Goal: Task Accomplishment & Management: Manage account settings

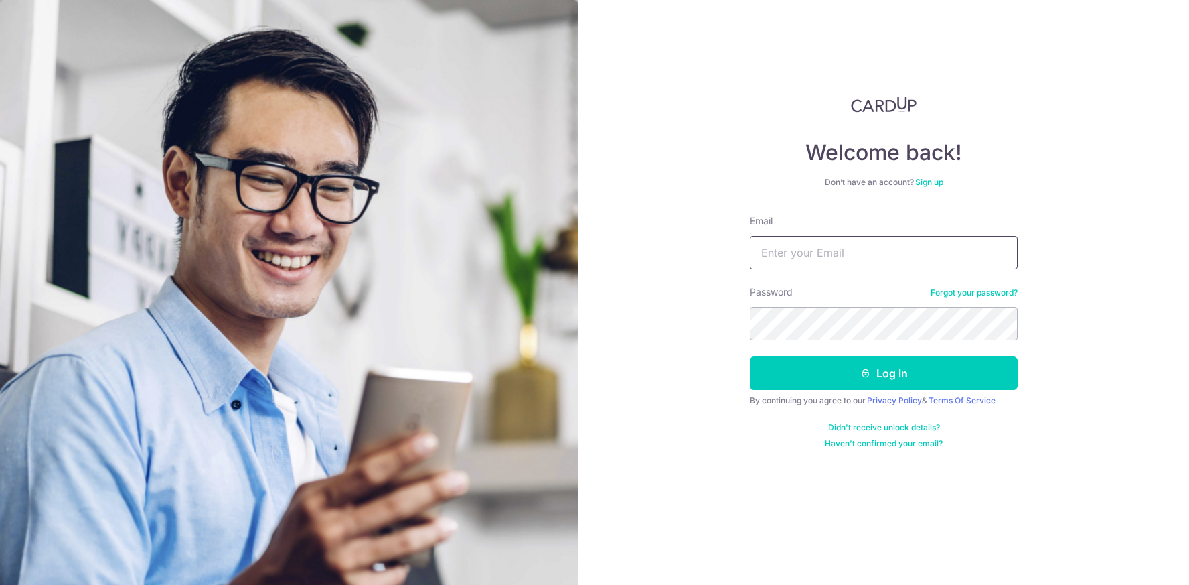
click at [803, 258] on input "Email" at bounding box center [884, 252] width 268 height 33
type input "[EMAIL_ADDRESS][DOMAIN_NAME]"
click at [784, 374] on button "Log in" at bounding box center [884, 372] width 268 height 33
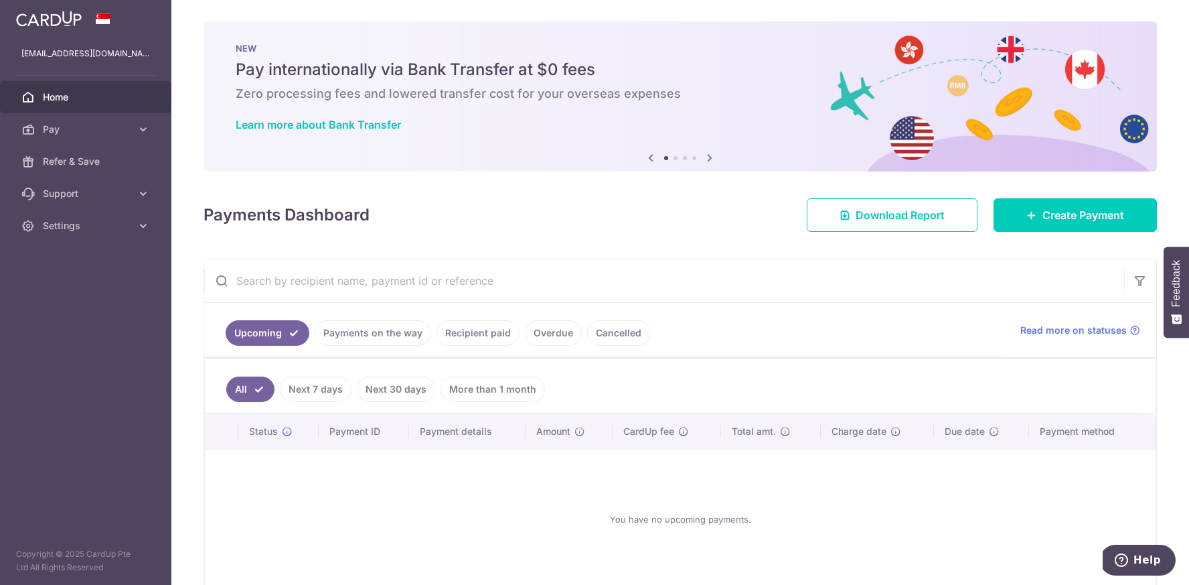
scroll to position [70, 0]
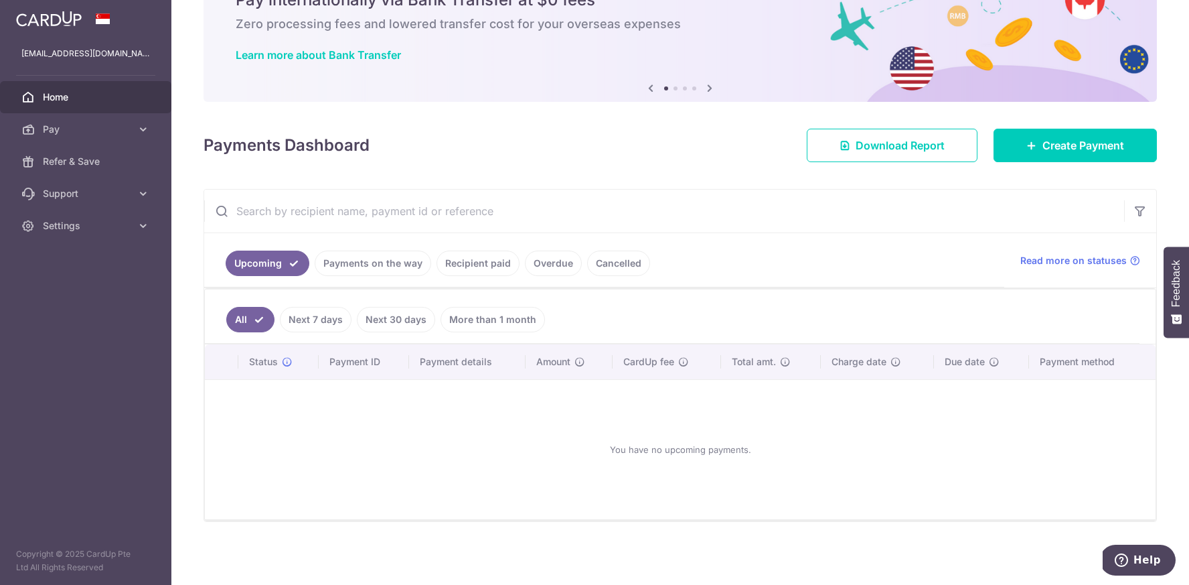
click at [350, 264] on link "Payments on the way" at bounding box center [373, 262] width 117 height 25
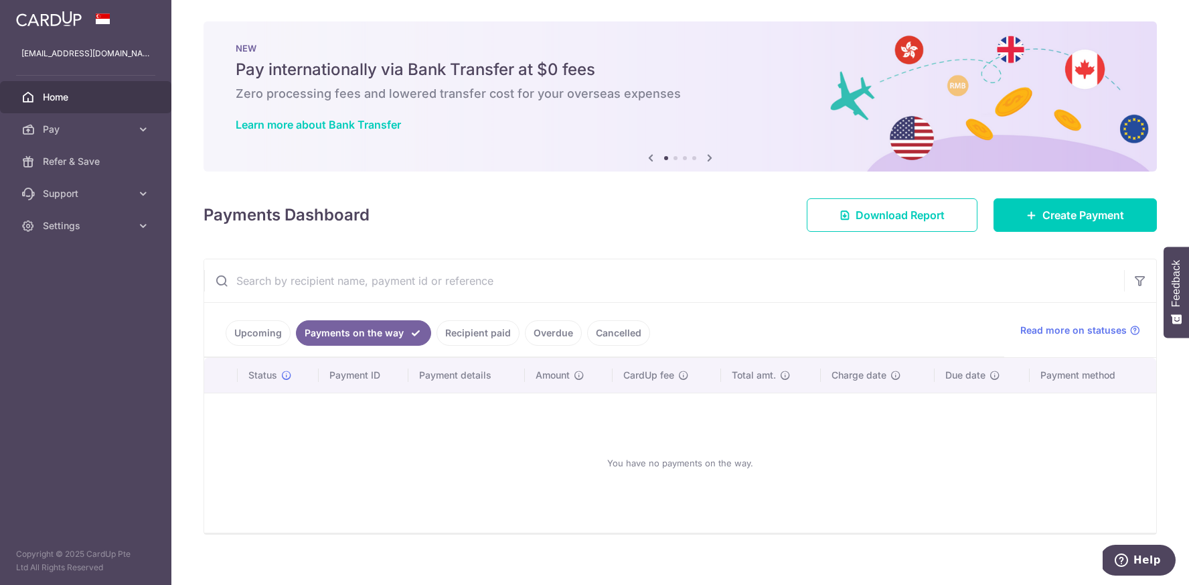
click at [469, 329] on link "Recipient paid" at bounding box center [478, 332] width 83 height 25
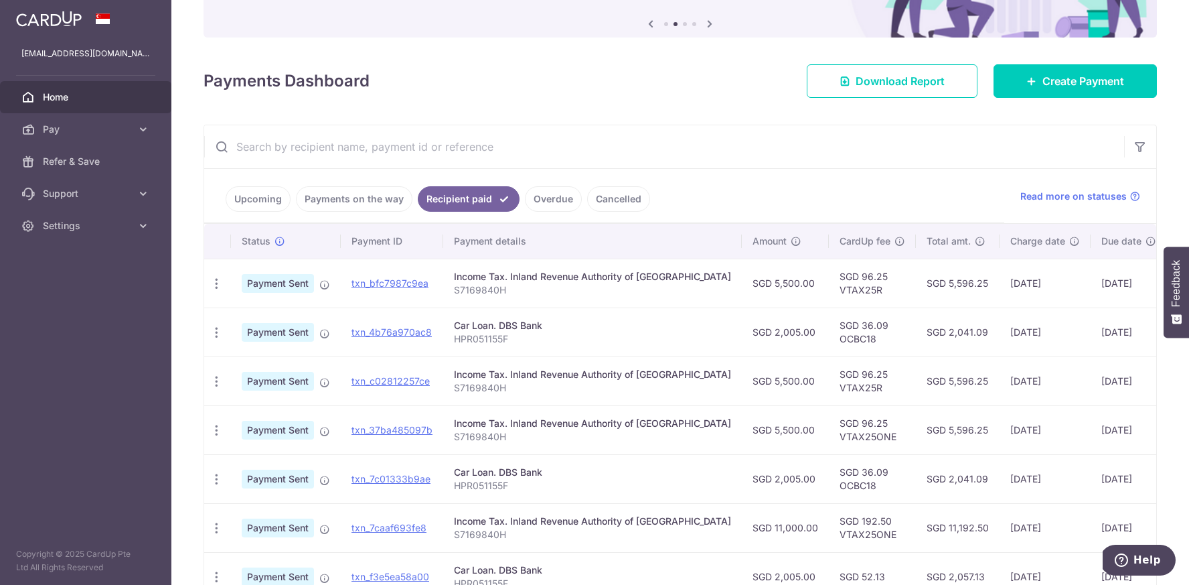
scroll to position [88, 0]
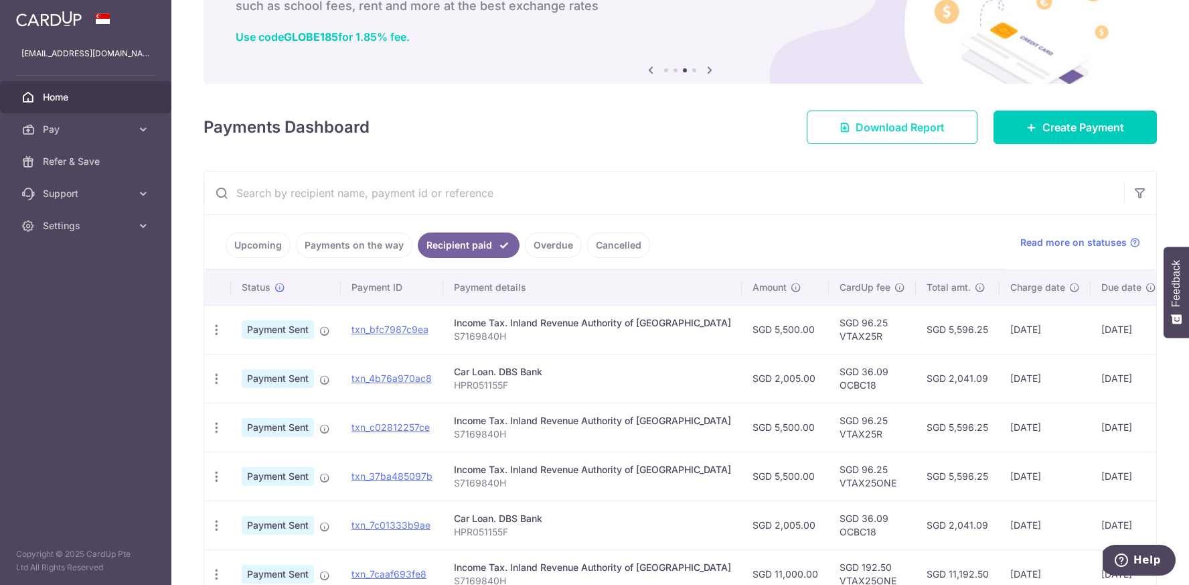
click at [891, 128] on span "Download Report" at bounding box center [900, 127] width 89 height 16
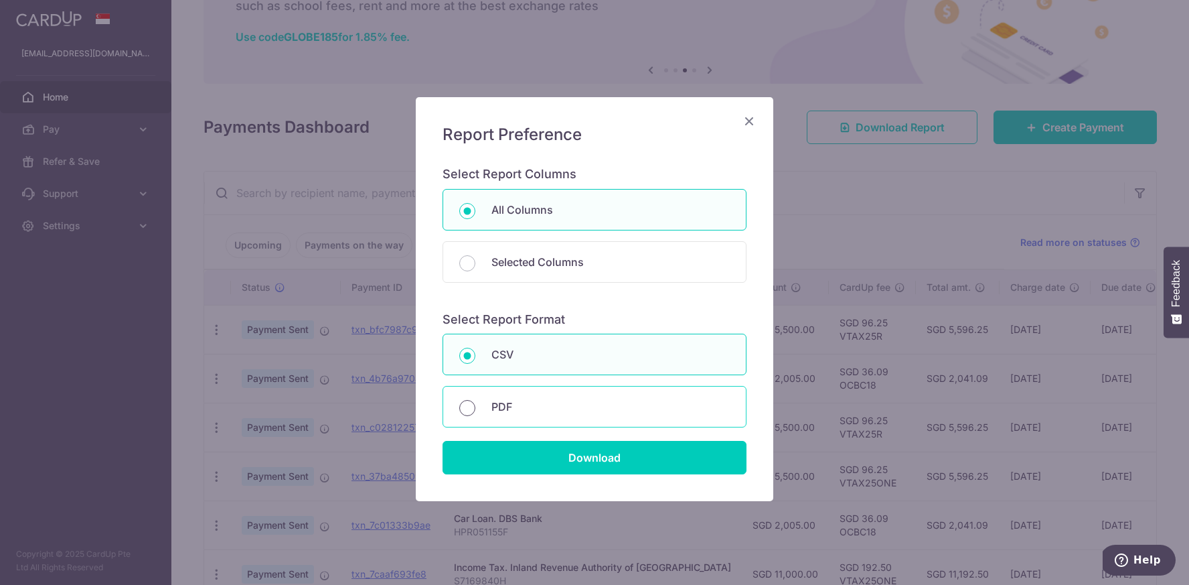
click at [465, 409] on input "PDF" at bounding box center [467, 408] width 16 height 16
radio input "true"
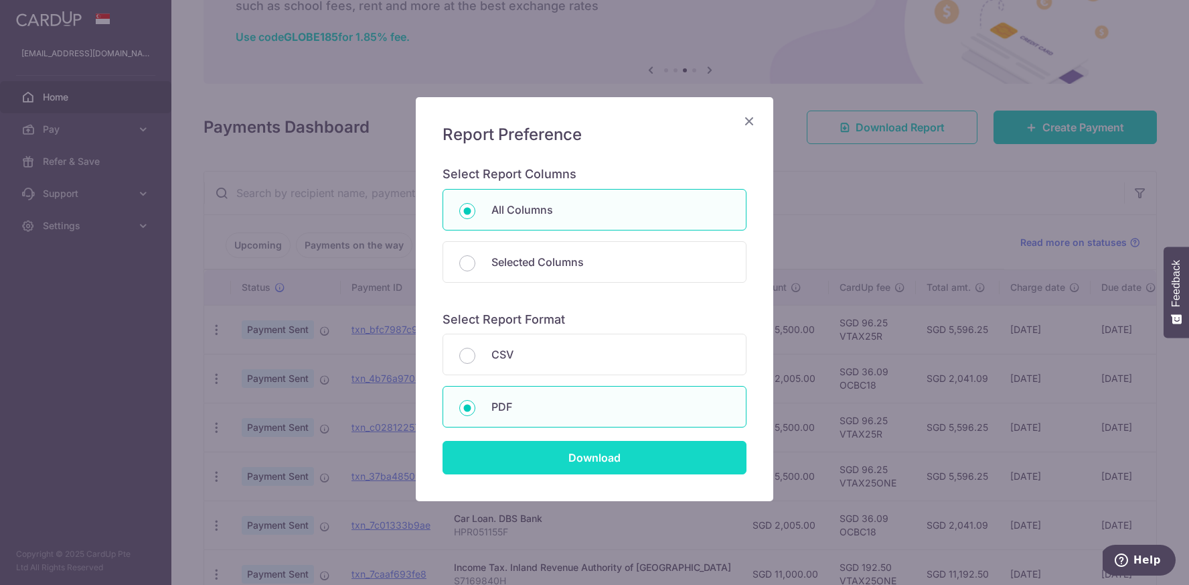
click at [569, 465] on input "Download" at bounding box center [595, 457] width 304 height 33
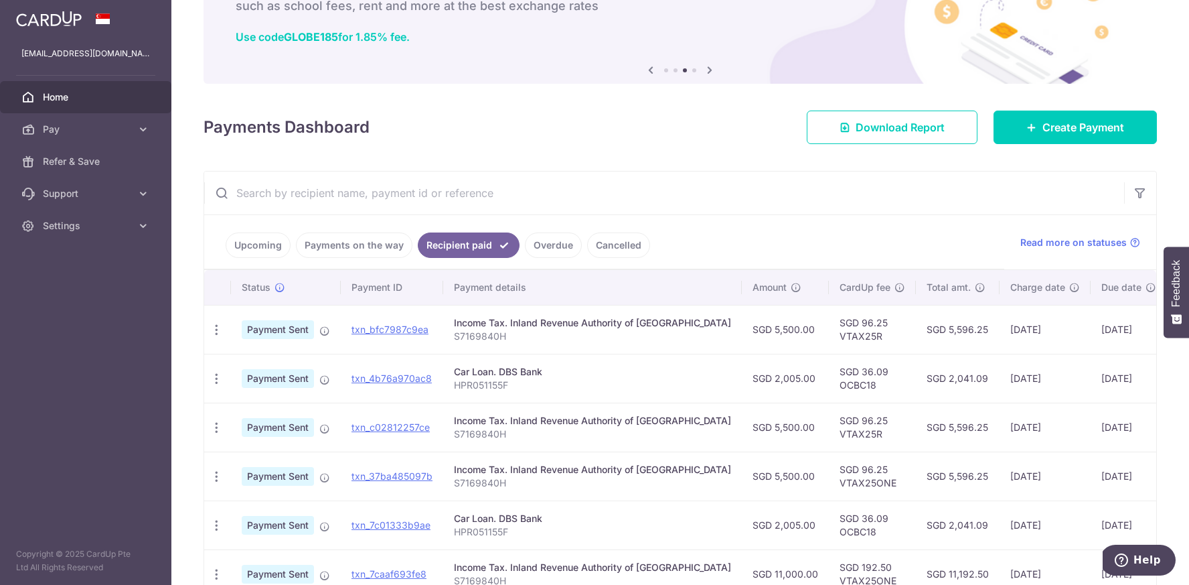
click at [260, 244] on link "Upcoming" at bounding box center [258, 244] width 65 height 25
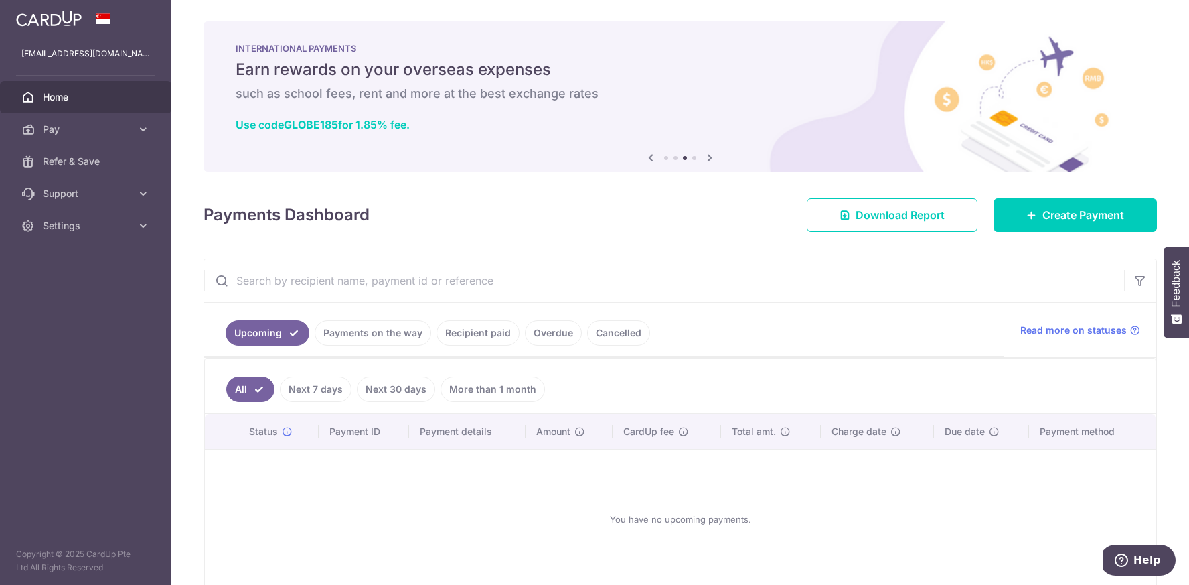
click at [319, 385] on link "Next 7 days" at bounding box center [316, 388] width 72 height 25
click at [387, 384] on link "Next 30 days" at bounding box center [396, 388] width 78 height 25
click at [479, 391] on link "More than 1 month" at bounding box center [493, 388] width 104 height 25
click at [243, 386] on link "All" at bounding box center [240, 388] width 29 height 25
click at [364, 333] on link "Payments on the way" at bounding box center [373, 332] width 117 height 25
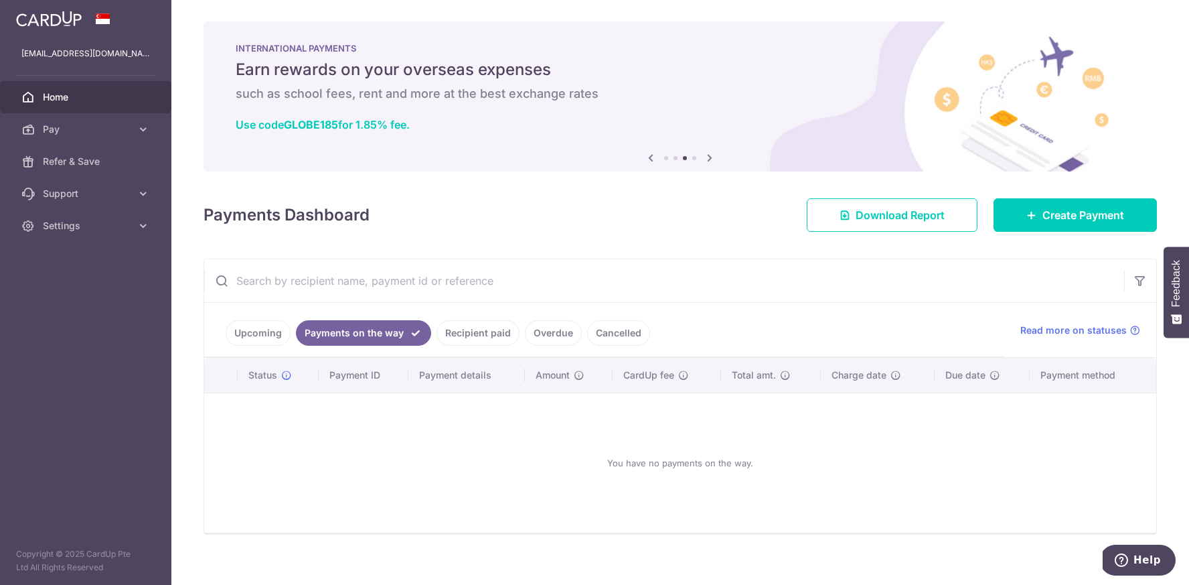
click at [480, 332] on link "Recipient paid" at bounding box center [478, 332] width 83 height 25
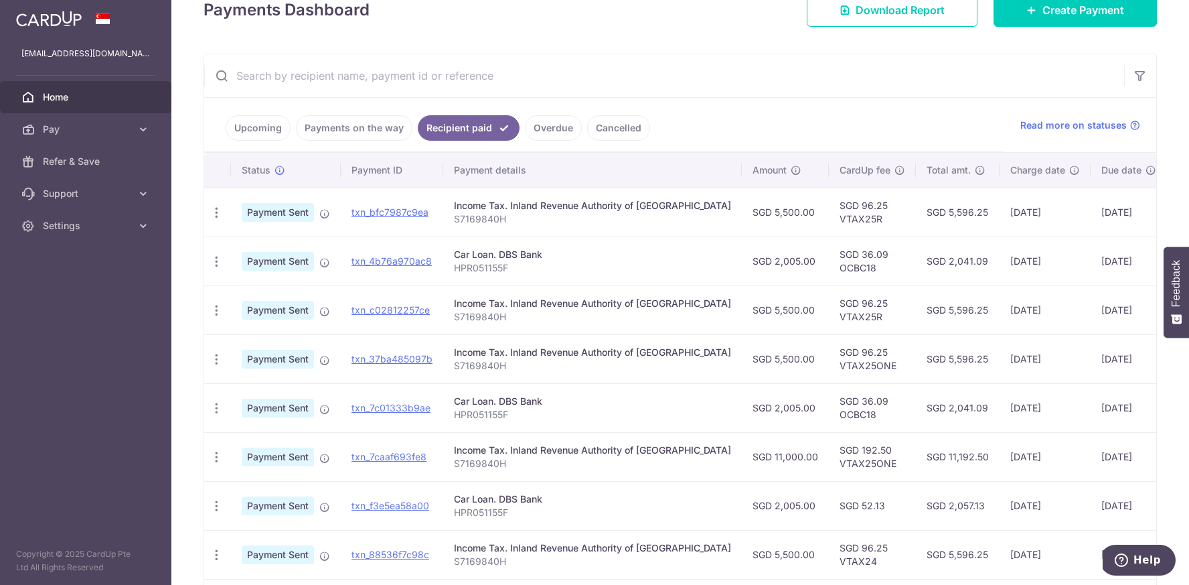
scroll to position [202, 0]
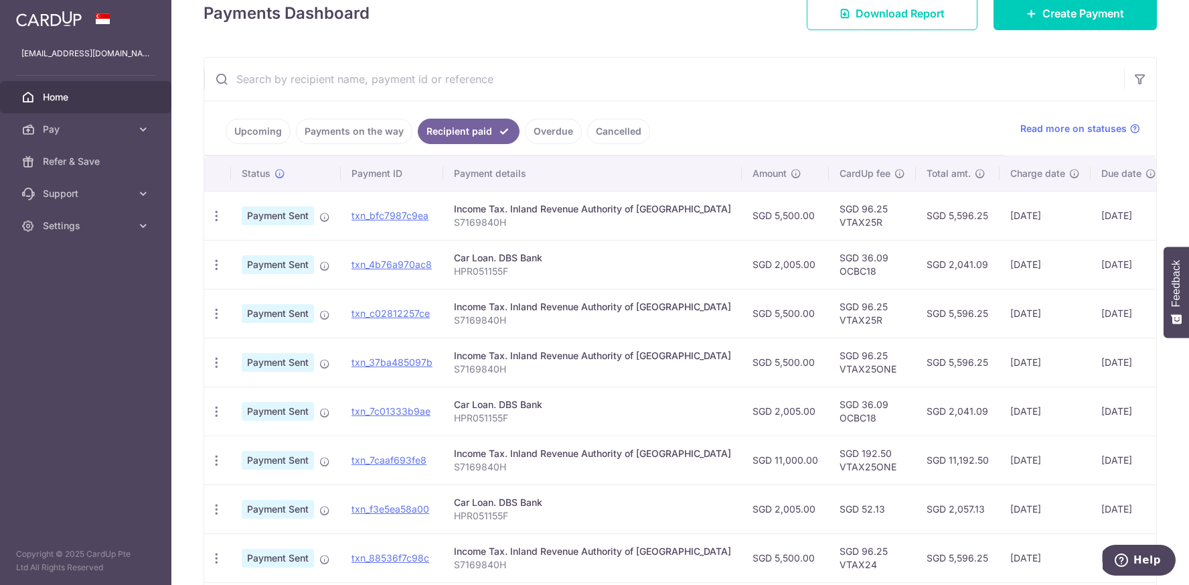
click at [552, 129] on link "Overdue" at bounding box center [553, 131] width 57 height 25
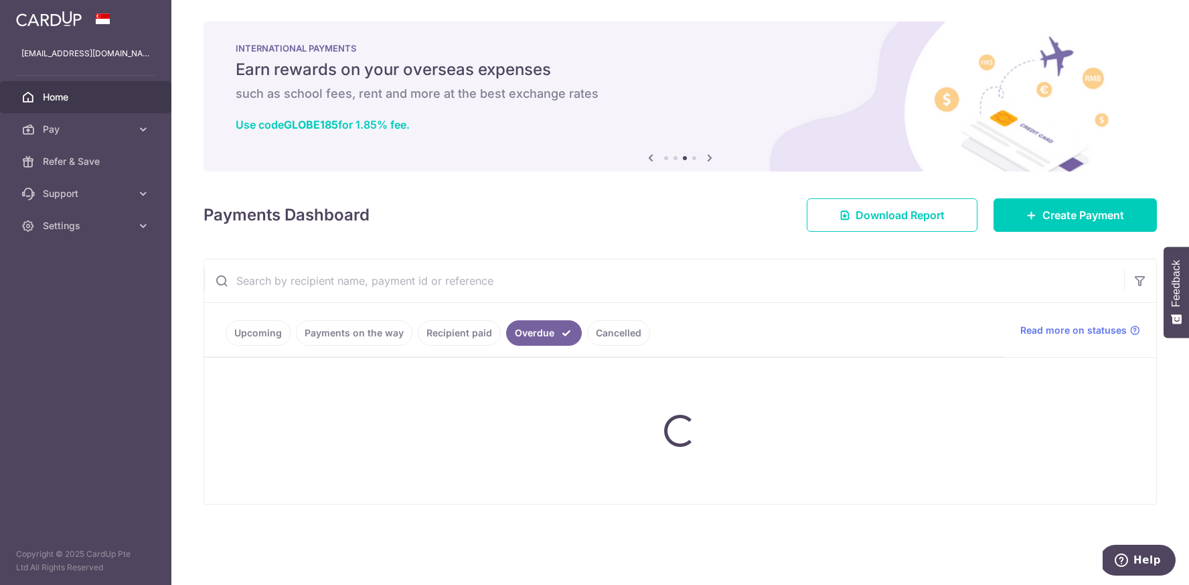
scroll to position [0, 0]
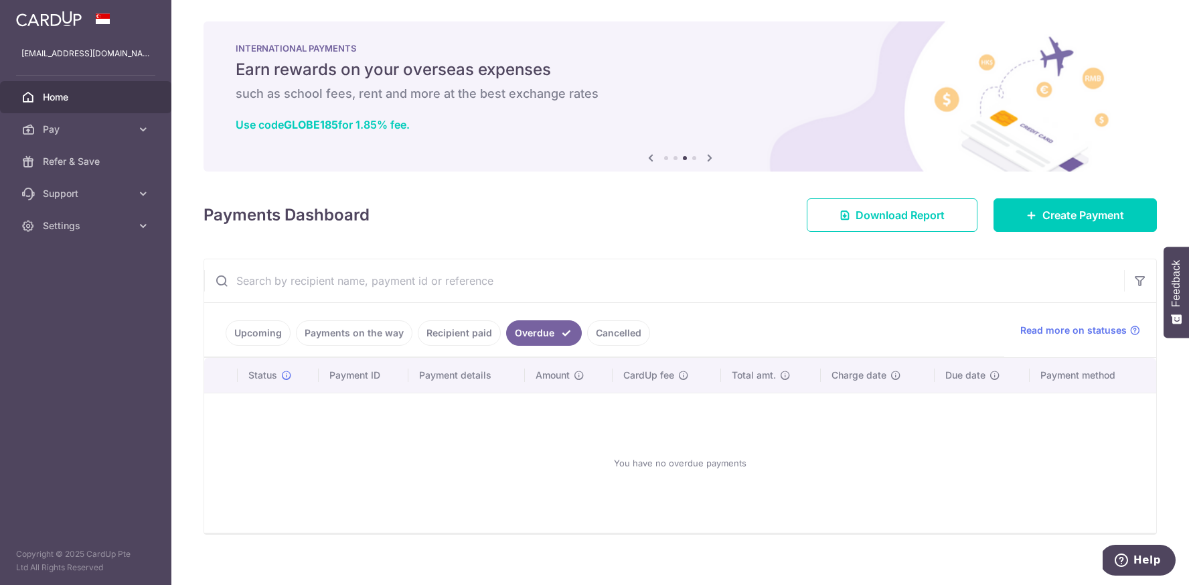
click at [613, 344] on link "Cancelled" at bounding box center [618, 332] width 63 height 25
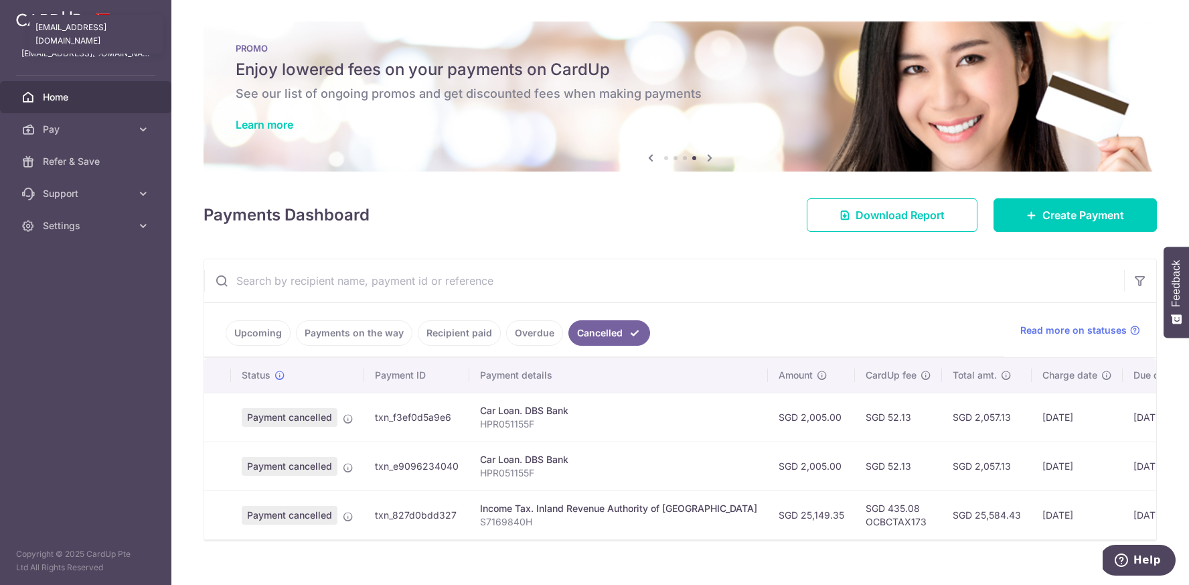
click at [74, 54] on p "[EMAIL_ADDRESS][DOMAIN_NAME]" at bounding box center [85, 53] width 129 height 13
click at [72, 227] on span "Settings" at bounding box center [87, 225] width 88 height 13
click at [61, 256] on span "Account" at bounding box center [87, 257] width 88 height 13
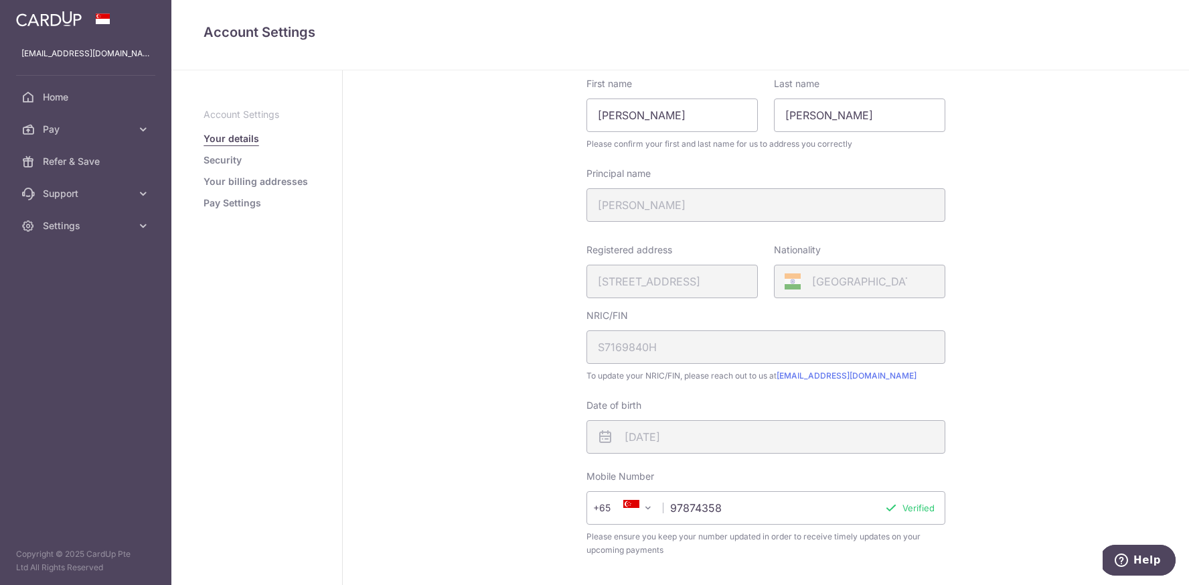
scroll to position [69, 0]
click at [258, 185] on link "Your billing addresses" at bounding box center [256, 181] width 104 height 13
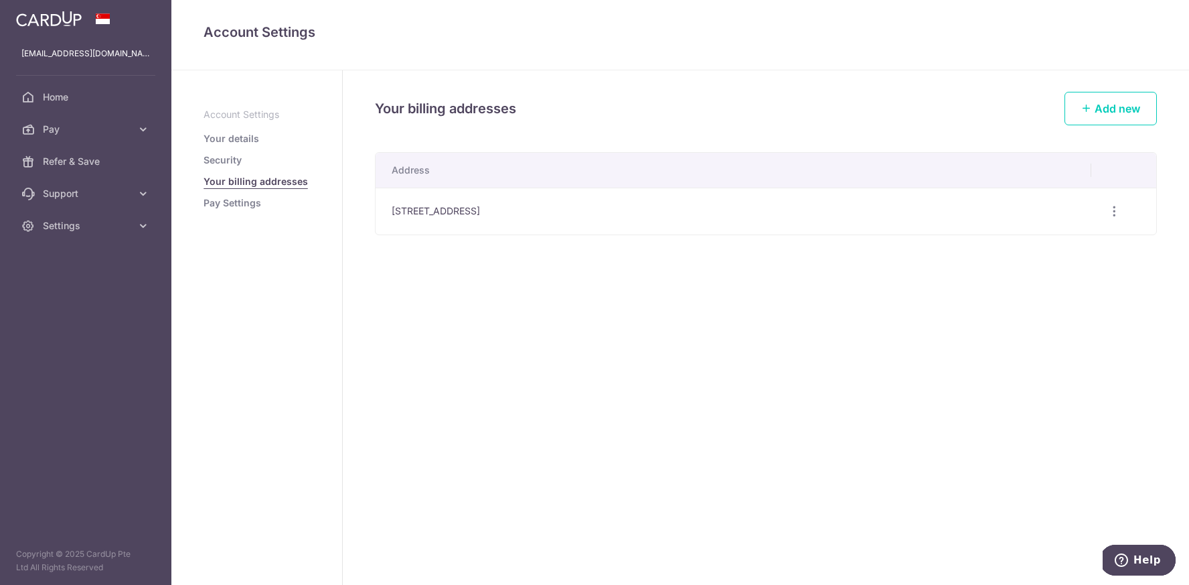
click at [240, 204] on link "Pay Settings" at bounding box center [233, 202] width 58 height 13
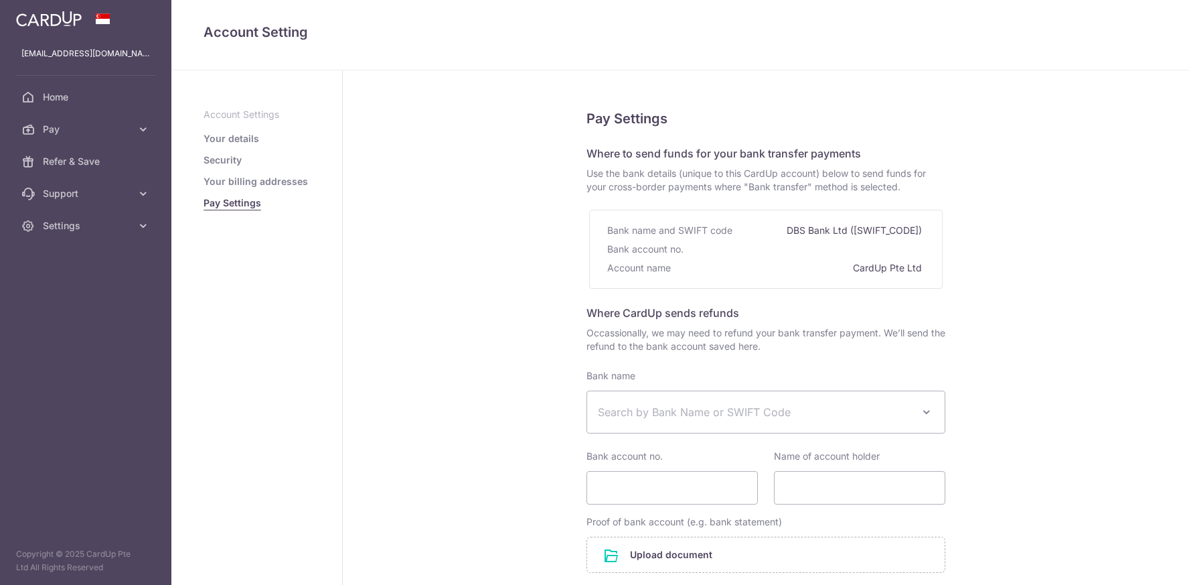
select select
click at [141, 226] on icon at bounding box center [143, 225] width 13 height 13
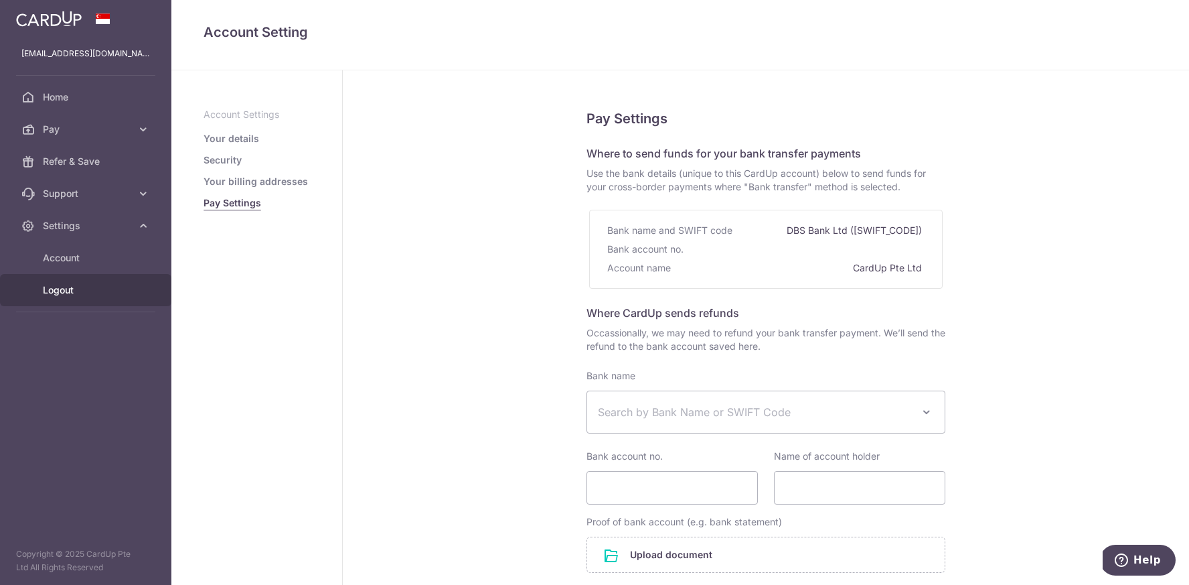
click at [61, 292] on span "Logout" at bounding box center [87, 289] width 88 height 13
